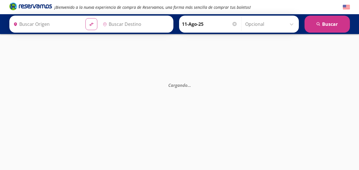
type input "[GEOGRAPHIC_DATA], [GEOGRAPHIC_DATA]"
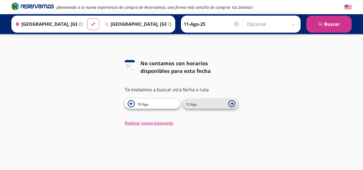
click at [193, 103] on span "12 Ago" at bounding box center [191, 104] width 11 height 5
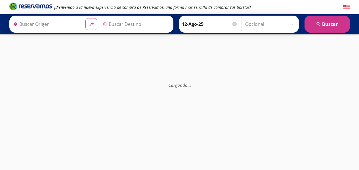
type input "[GEOGRAPHIC_DATA], [GEOGRAPHIC_DATA]"
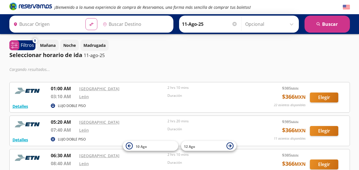
type input "[GEOGRAPHIC_DATA], [GEOGRAPHIC_DATA]"
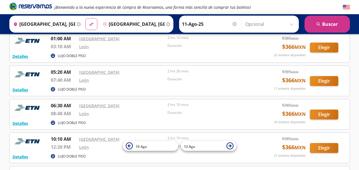
scroll to position [51, 0]
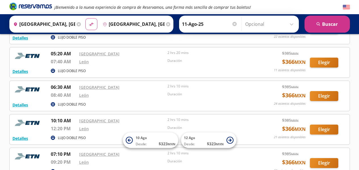
click at [77, 24] on icon at bounding box center [79, 24] width 4 height 4
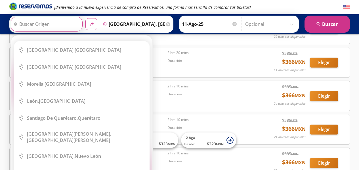
scroll to position [0, 0]
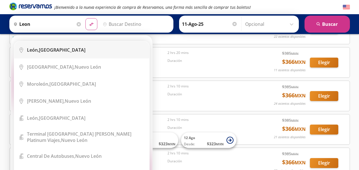
click at [35, 49] on b "León," at bounding box center [33, 50] width 12 height 6
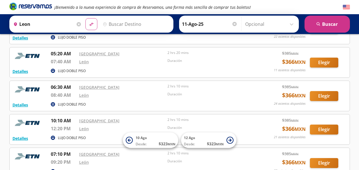
type input "León, Guanajuato"
click at [129, 20] on input "Destino" at bounding box center [135, 24] width 70 height 14
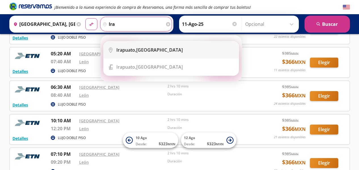
click at [133, 47] on b "Irapuato," at bounding box center [126, 50] width 20 height 6
type input "[GEOGRAPHIC_DATA], [GEOGRAPHIC_DATA]"
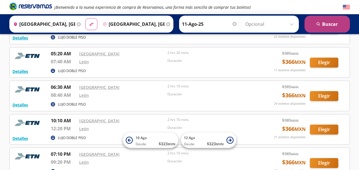
click at [325, 21] on button "search Buscar" at bounding box center [326, 24] width 45 height 17
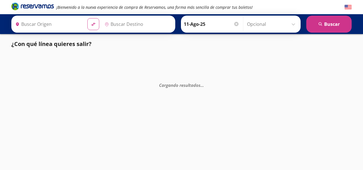
type input "[GEOGRAPHIC_DATA], [GEOGRAPHIC_DATA]"
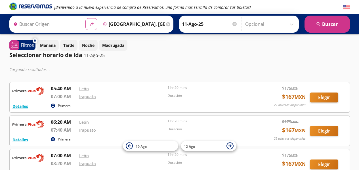
type input "León, Guanajuato"
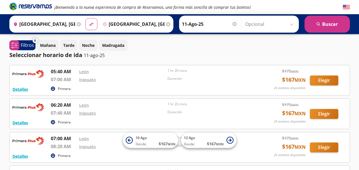
click at [77, 23] on icon at bounding box center [79, 24] width 4 height 4
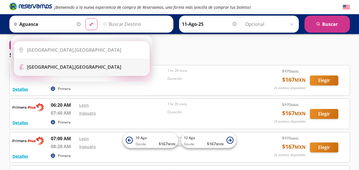
click at [56, 64] on b "Central Aguascalientes," at bounding box center [51, 67] width 48 height 6
type input "[GEOGRAPHIC_DATA], [GEOGRAPHIC_DATA]"
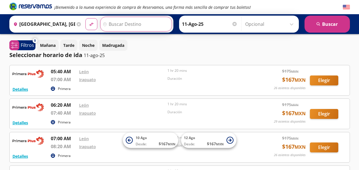
click at [126, 24] on input "Destino" at bounding box center [135, 24] width 70 height 14
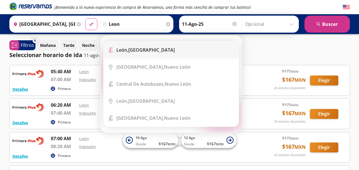
click at [131, 51] on div "León, Guanajuato" at bounding box center [145, 50] width 58 height 6
type input "León, Guanajuato"
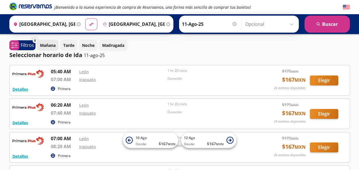
click at [47, 47] on p "Mañana" at bounding box center [48, 45] width 16 height 6
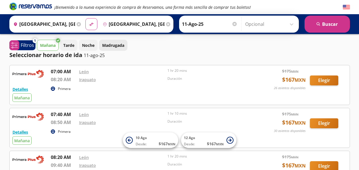
click at [116, 47] on p "Madrugada" at bounding box center [113, 45] width 22 height 6
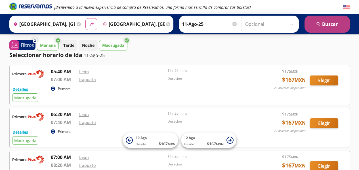
click at [328, 22] on button "search Buscar" at bounding box center [326, 24] width 45 height 17
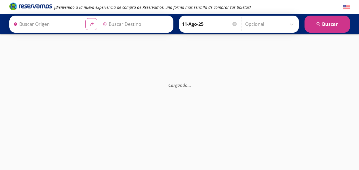
type input "León, Guanajuato"
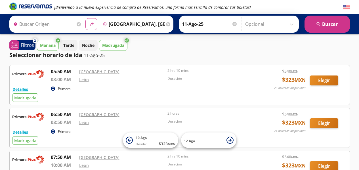
type input "[GEOGRAPHIC_DATA], [GEOGRAPHIC_DATA]"
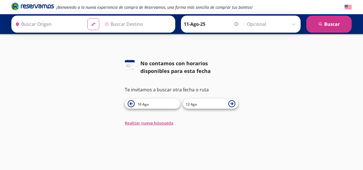
type input "[GEOGRAPHIC_DATA], [GEOGRAPHIC_DATA]"
